Goal: Transaction & Acquisition: Purchase product/service

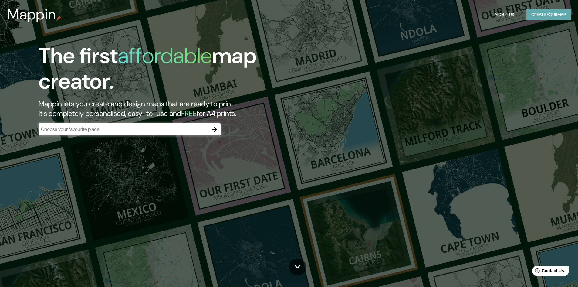
click at [543, 15] on button "Create your map" at bounding box center [548, 14] width 44 height 11
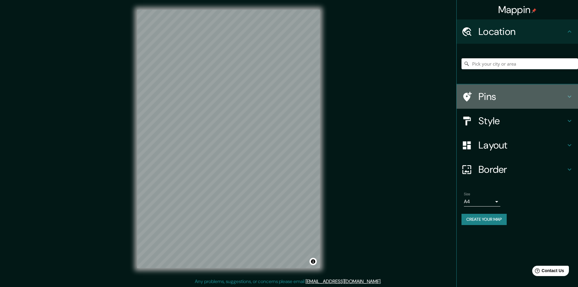
click at [487, 99] on h4 "Pins" at bounding box center [521, 96] width 87 height 12
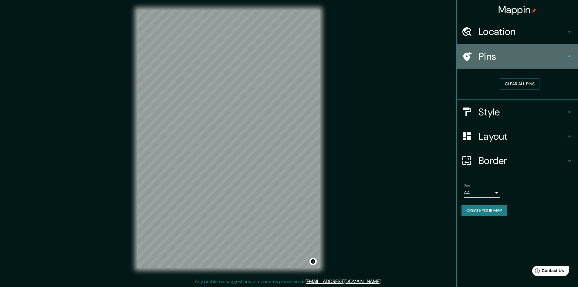
click at [486, 56] on h4 "Pins" at bounding box center [521, 56] width 87 height 12
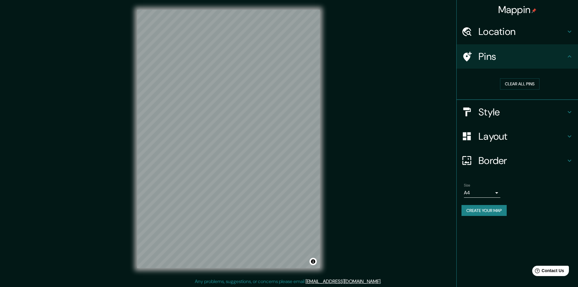
click at [569, 35] on icon at bounding box center [569, 31] width 7 height 7
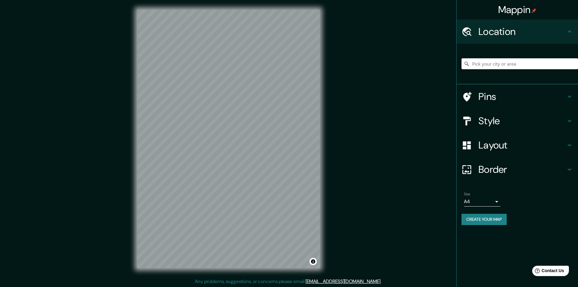
click at [499, 65] on input "Pick your city or area" at bounding box center [519, 63] width 116 height 11
click at [500, 150] on h4 "Layout" at bounding box center [521, 145] width 87 height 12
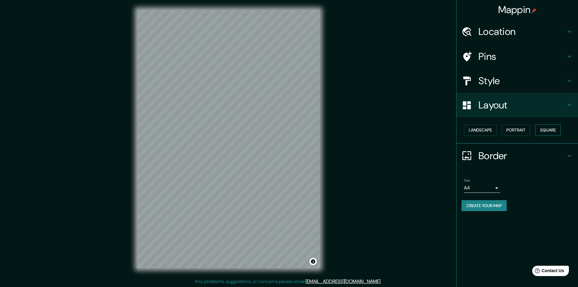
click at [552, 131] on button "Square" at bounding box center [547, 129] width 25 height 11
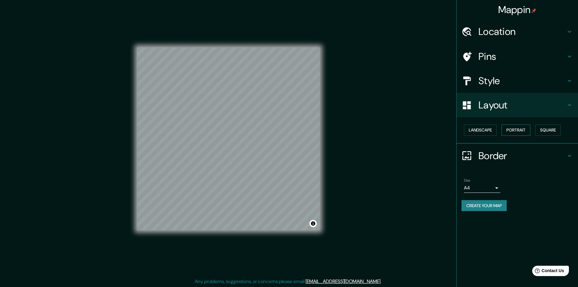
click at [526, 128] on button "Portrait" at bounding box center [515, 129] width 29 height 11
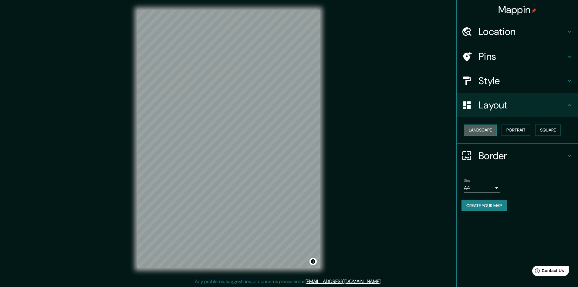
click at [484, 133] on button "Landscape" at bounding box center [480, 129] width 33 height 11
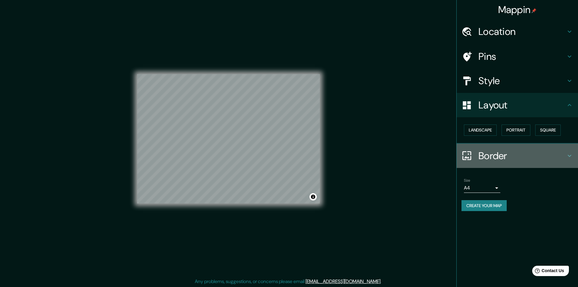
click at [484, 156] on h4 "Border" at bounding box center [521, 156] width 87 height 12
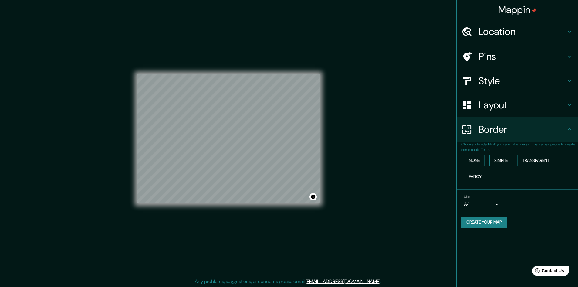
click at [506, 158] on button "Simple" at bounding box center [500, 160] width 23 height 11
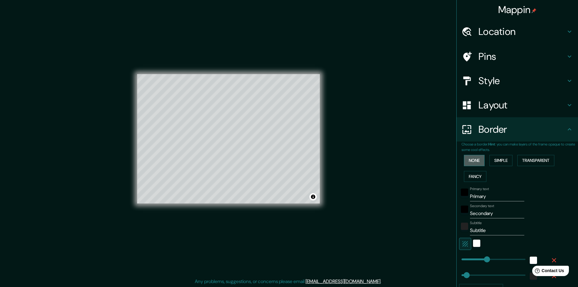
click at [476, 161] on button "None" at bounding box center [474, 160] width 21 height 11
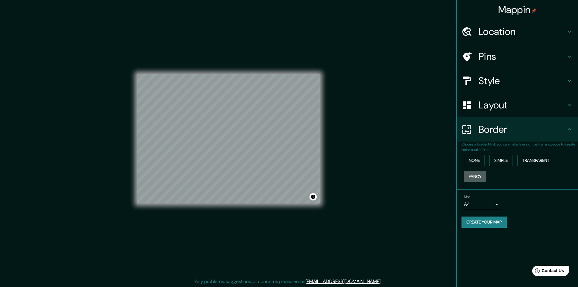
click at [479, 175] on button "Fancy" at bounding box center [475, 176] width 22 height 11
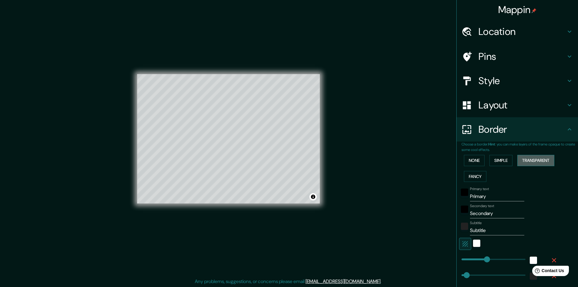
click at [536, 157] on button "Transparent" at bounding box center [535, 160] width 37 height 11
click at [493, 160] on button "Simple" at bounding box center [500, 160] width 23 height 11
click at [468, 162] on button "None" at bounding box center [474, 160] width 21 height 11
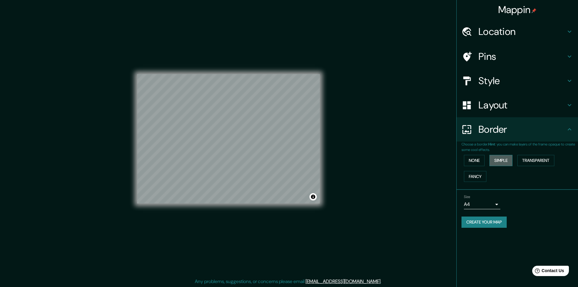
click at [490, 163] on button "Simple" at bounding box center [500, 160] width 23 height 11
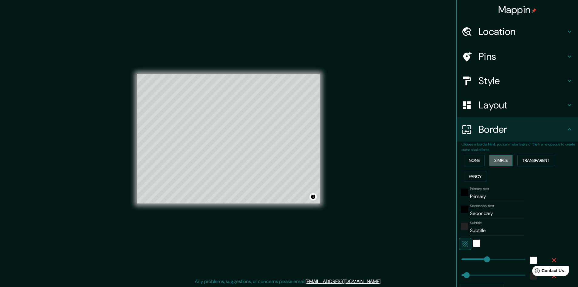
click at [496, 163] on button "Simple" at bounding box center [500, 160] width 23 height 11
type input "241"
type input "48"
click at [468, 163] on button "None" at bounding box center [474, 160] width 21 height 11
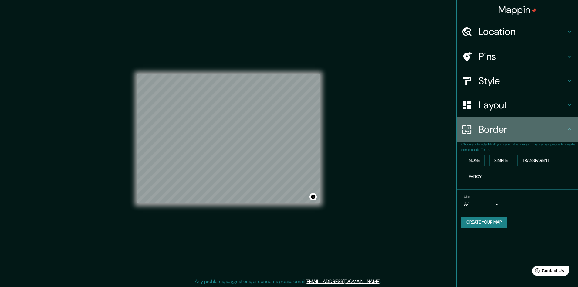
click at [557, 127] on h4 "Border" at bounding box center [521, 129] width 87 height 12
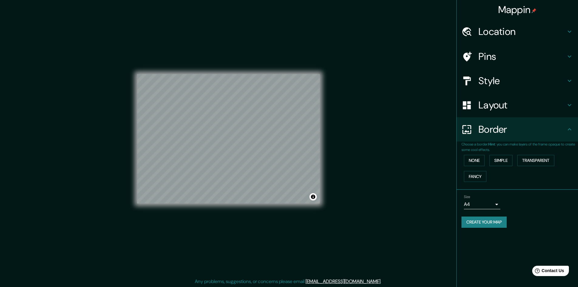
click at [571, 111] on div "Layout" at bounding box center [516, 105] width 121 height 24
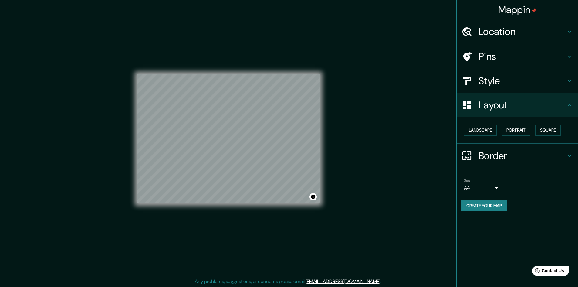
click at [571, 92] on div "Style" at bounding box center [516, 81] width 121 height 24
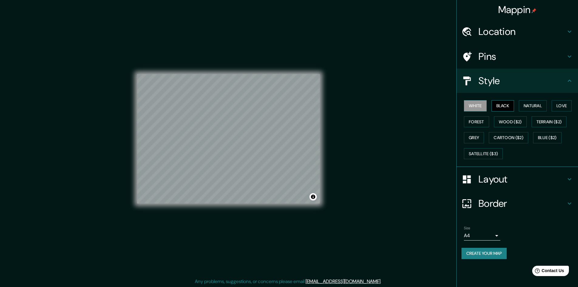
click at [499, 106] on button "Black" at bounding box center [502, 105] width 23 height 11
click at [526, 105] on button "Natural" at bounding box center [533, 105] width 28 height 11
click at [559, 103] on button "Love" at bounding box center [561, 105] width 20 height 11
click at [474, 123] on button "Forest" at bounding box center [476, 121] width 25 height 11
click at [504, 123] on button "Wood ($2)" at bounding box center [510, 121] width 33 height 11
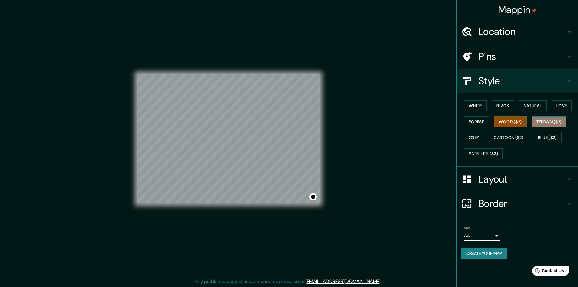
click at [540, 120] on button "Terrain ($2)" at bounding box center [548, 121] width 35 height 11
click at [545, 136] on button "Blue ($2)" at bounding box center [547, 137] width 29 height 11
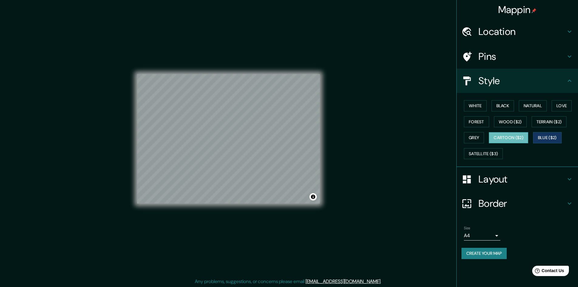
click at [512, 140] on button "Cartoon ($2)" at bounding box center [508, 137] width 39 height 11
click at [488, 155] on button "Satellite ($3)" at bounding box center [483, 153] width 39 height 11
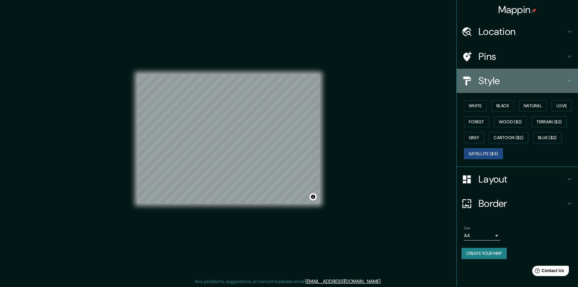
click at [567, 79] on icon at bounding box center [569, 80] width 7 height 7
click at [569, 83] on icon at bounding box center [569, 80] width 7 height 7
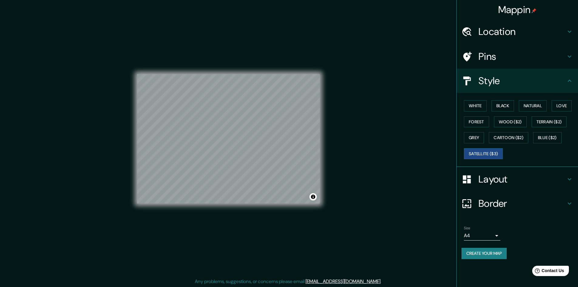
click at [568, 78] on icon at bounding box center [569, 80] width 7 height 7
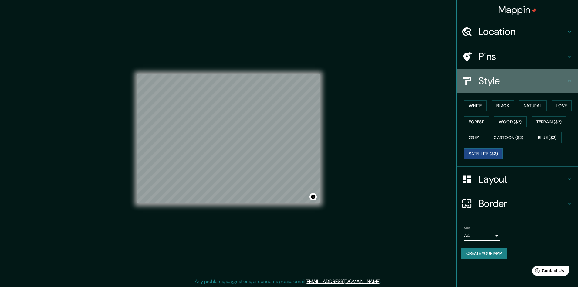
click at [570, 81] on icon at bounding box center [569, 80] width 7 height 7
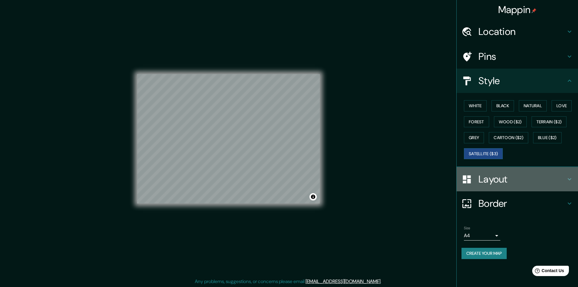
click at [555, 177] on h4 "Layout" at bounding box center [521, 179] width 87 height 12
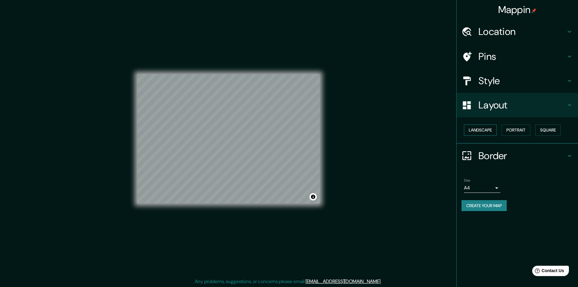
click at [481, 133] on button "Landscape" at bounding box center [480, 129] width 33 height 11
click at [482, 132] on button "Landscape" at bounding box center [480, 129] width 33 height 11
click at [516, 132] on button "Portrait" at bounding box center [515, 129] width 29 height 11
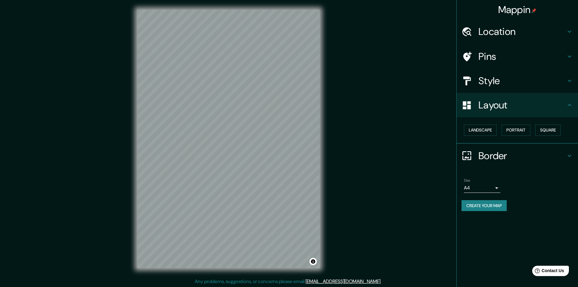
click at [491, 188] on body "Mappin Location Pins Style Layout Landscape Portrait Square Border Choose a bor…" at bounding box center [289, 143] width 578 height 287
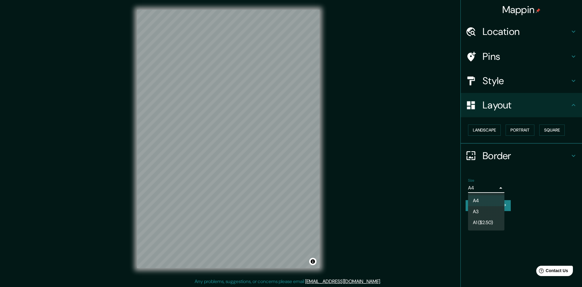
click at [489, 217] on li "A1 ($2.50)" at bounding box center [486, 222] width 36 height 11
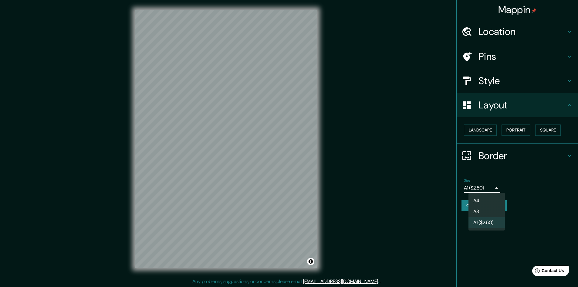
click at [491, 188] on body "Mappin Location Pins Style Layout Landscape Portrait Square Border Choose a bor…" at bounding box center [289, 143] width 578 height 287
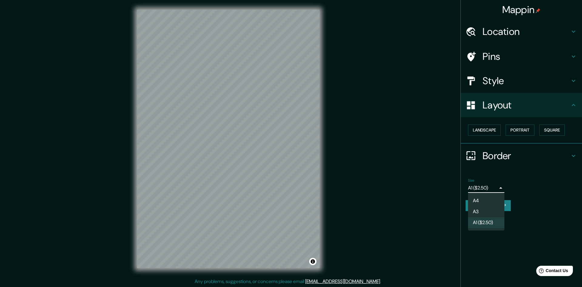
click at [481, 210] on li "A3" at bounding box center [486, 211] width 36 height 11
type input "a4"
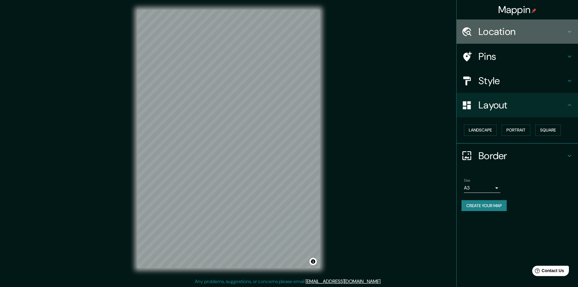
click at [489, 36] on h4 "Location" at bounding box center [521, 31] width 87 height 12
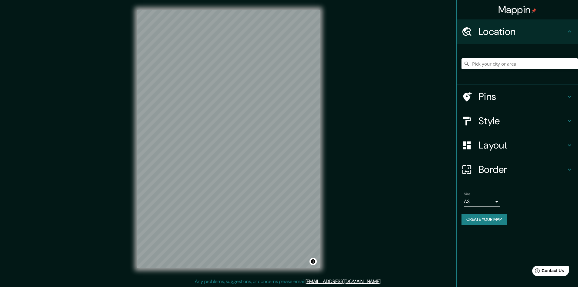
click at [489, 36] on h4 "Location" at bounding box center [521, 31] width 87 height 12
click at [485, 92] on h4 "Pins" at bounding box center [521, 96] width 87 height 12
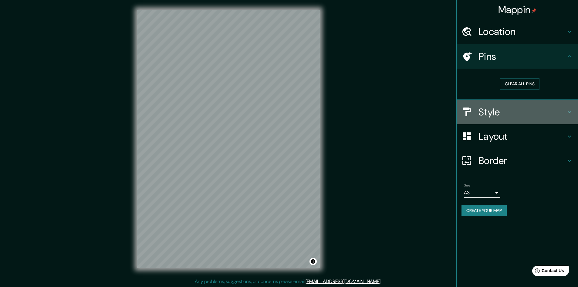
click at [488, 106] on h4 "Style" at bounding box center [521, 112] width 87 height 12
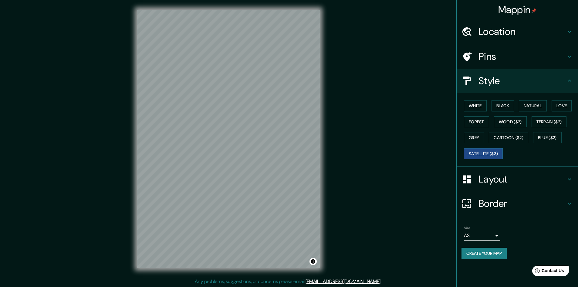
click at [487, 84] on h4 "Style" at bounding box center [521, 81] width 87 height 12
